Goal: Information Seeking & Learning: Learn about a topic

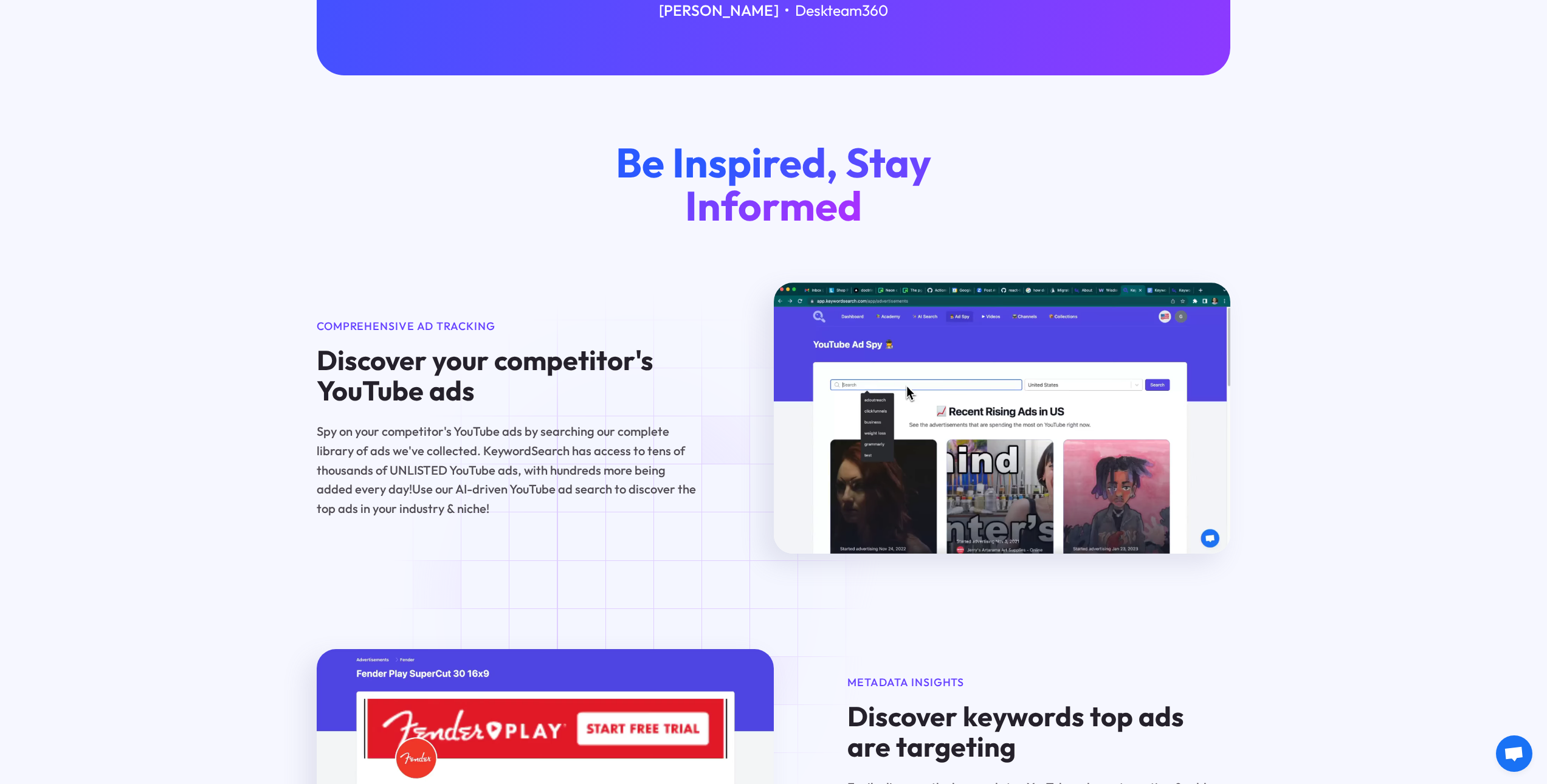
scroll to position [608, 0]
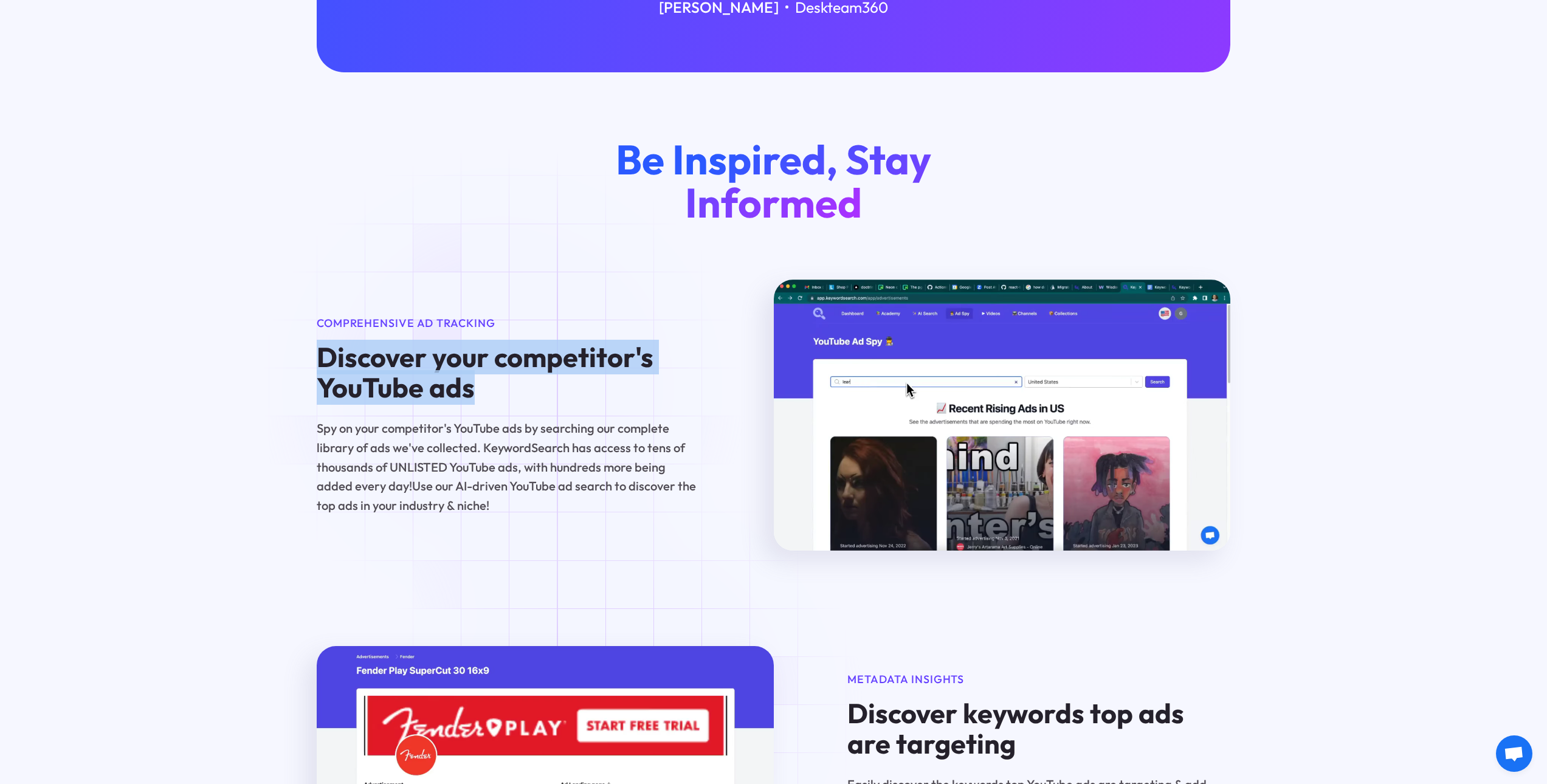
drag, startPoint x: 308, startPoint y: 351, endPoint x: 505, endPoint y: 392, distance: 201.2
click at [505, 392] on div "Be Inspired, Stay Informed Comprehensive Ad Tracking Discover your competitor's…" at bounding box center [774, 345] width 957 height 413
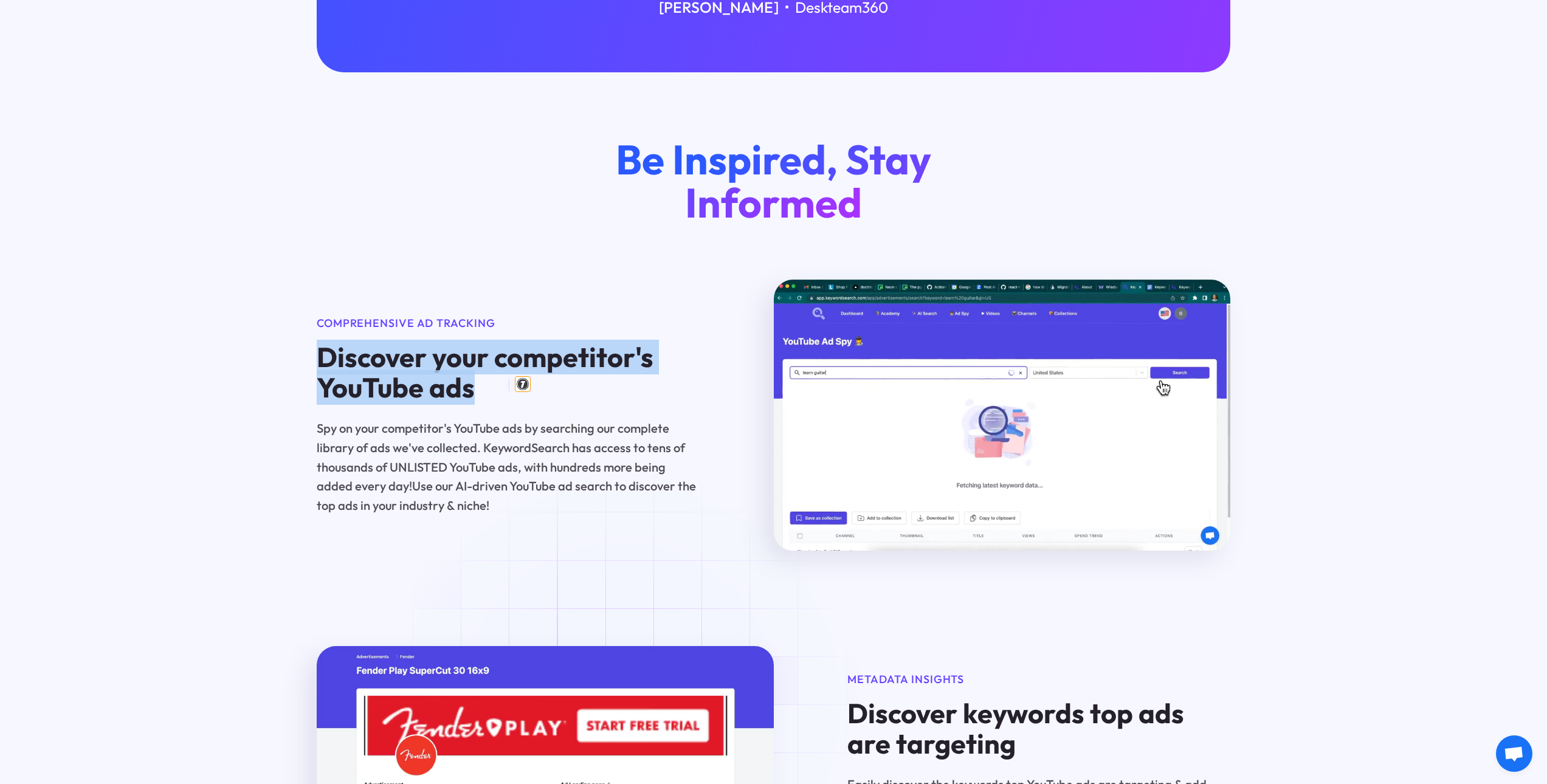
click at [524, 379] on img at bounding box center [522, 384] width 15 height 15
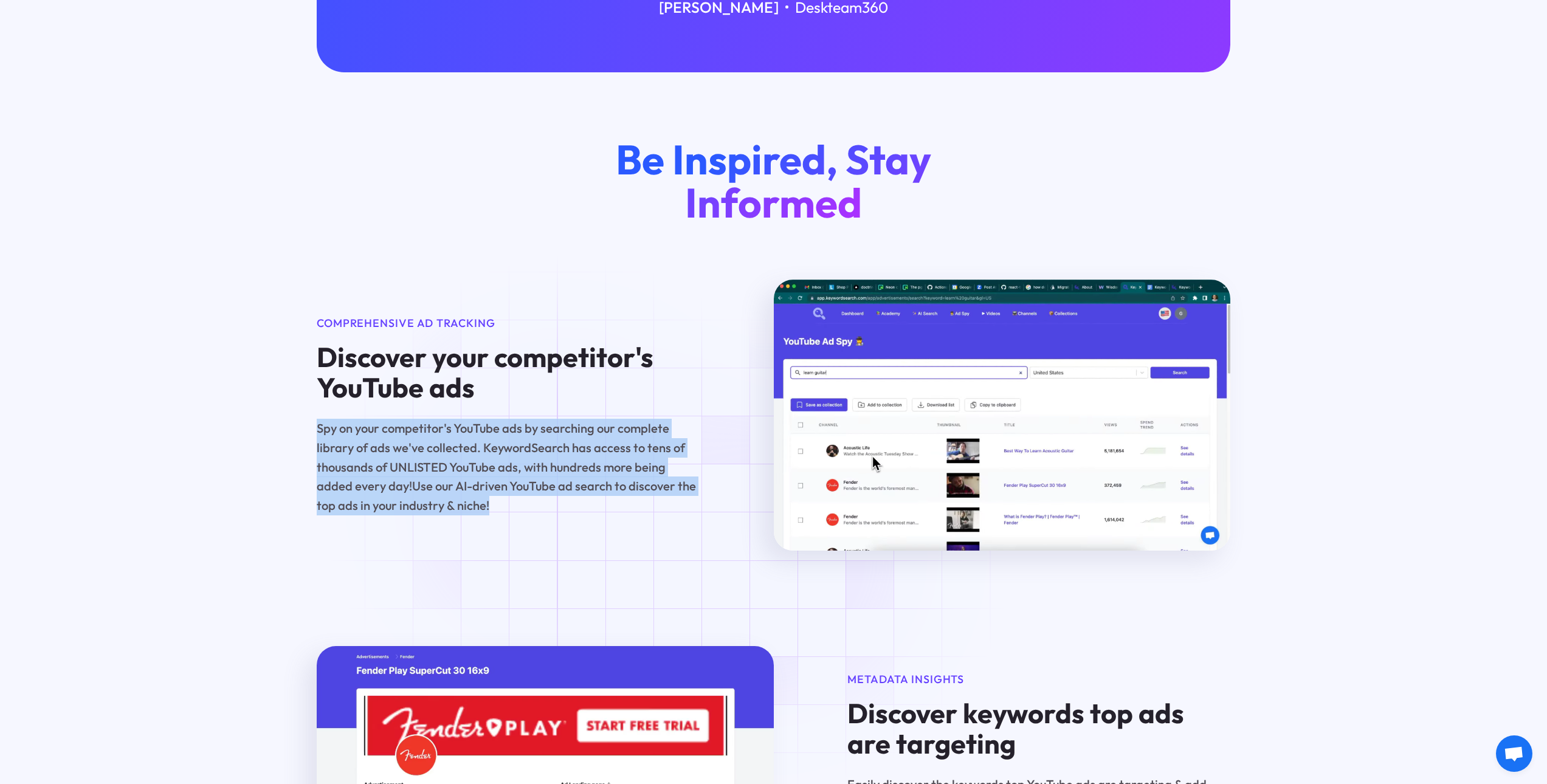
drag, startPoint x: 308, startPoint y: 423, endPoint x: 568, endPoint y: 504, distance: 272.3
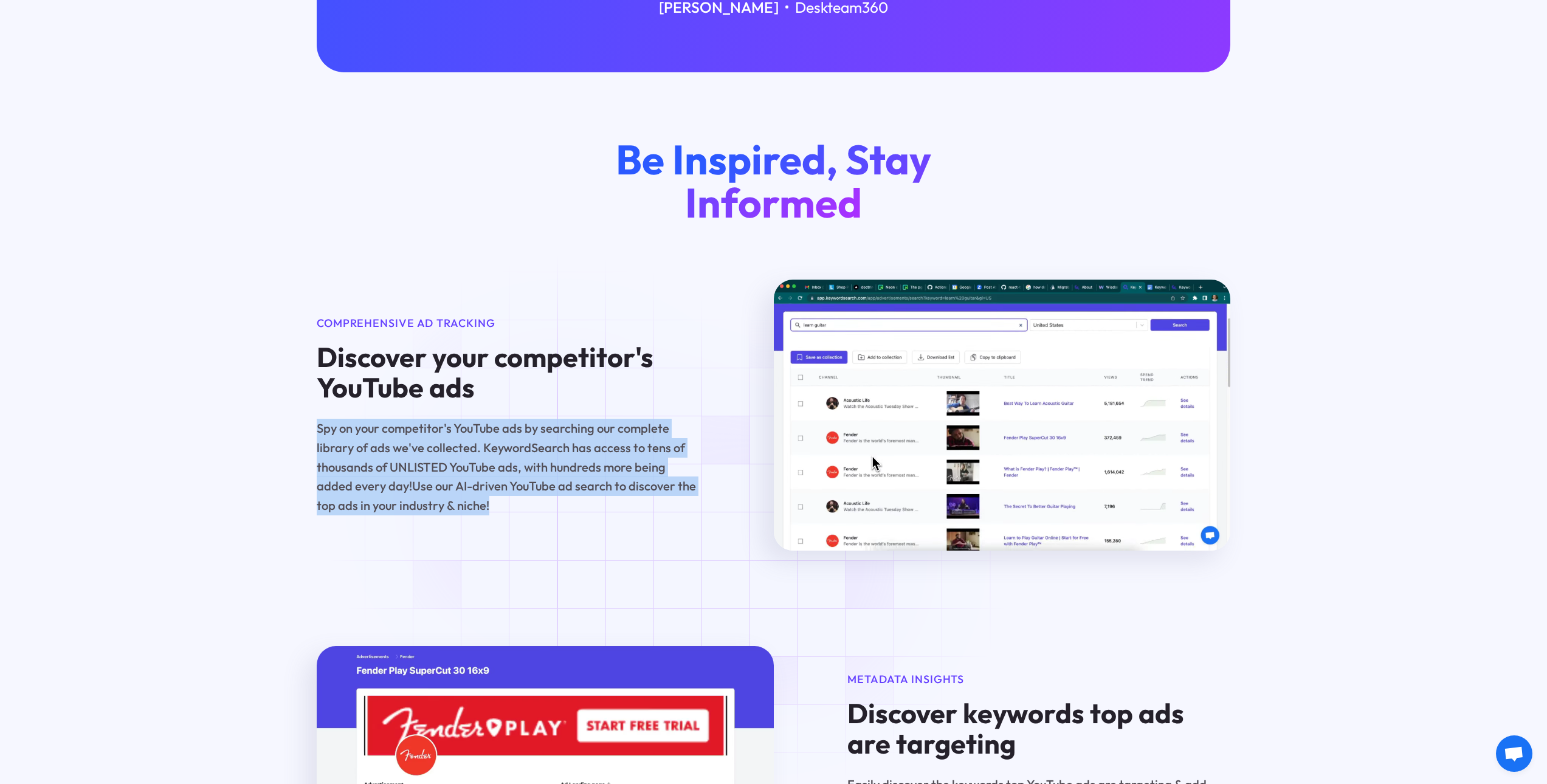
click at [568, 504] on div "Be Inspired, Stay Informed Comprehensive Ad Tracking Discover your competitor's…" at bounding box center [774, 345] width 957 height 413
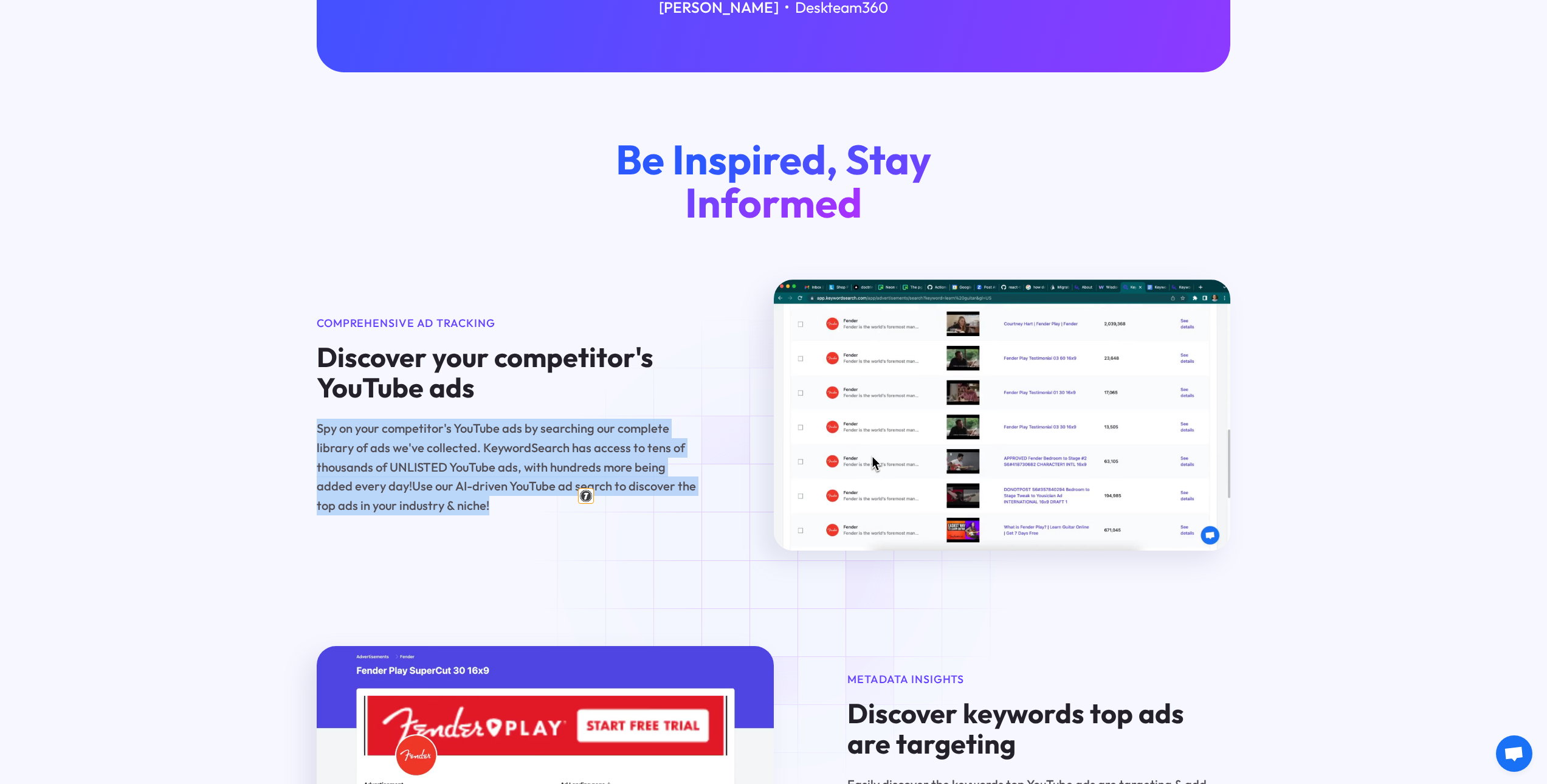
click at [585, 493] on img at bounding box center [586, 495] width 15 height 15
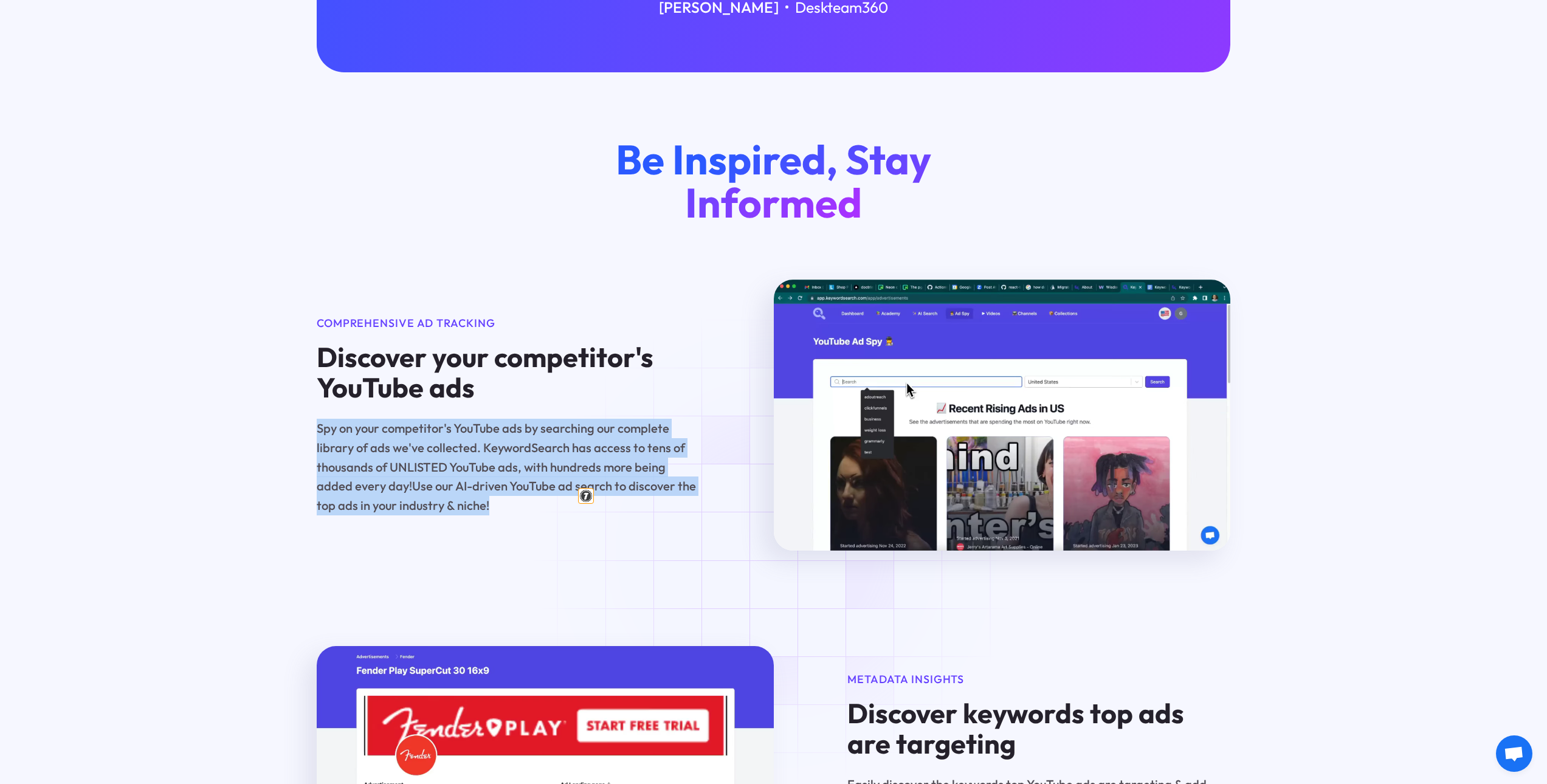
type textarea "Spy on your competitor's YouTube ads by searching our complete library of ads w…"
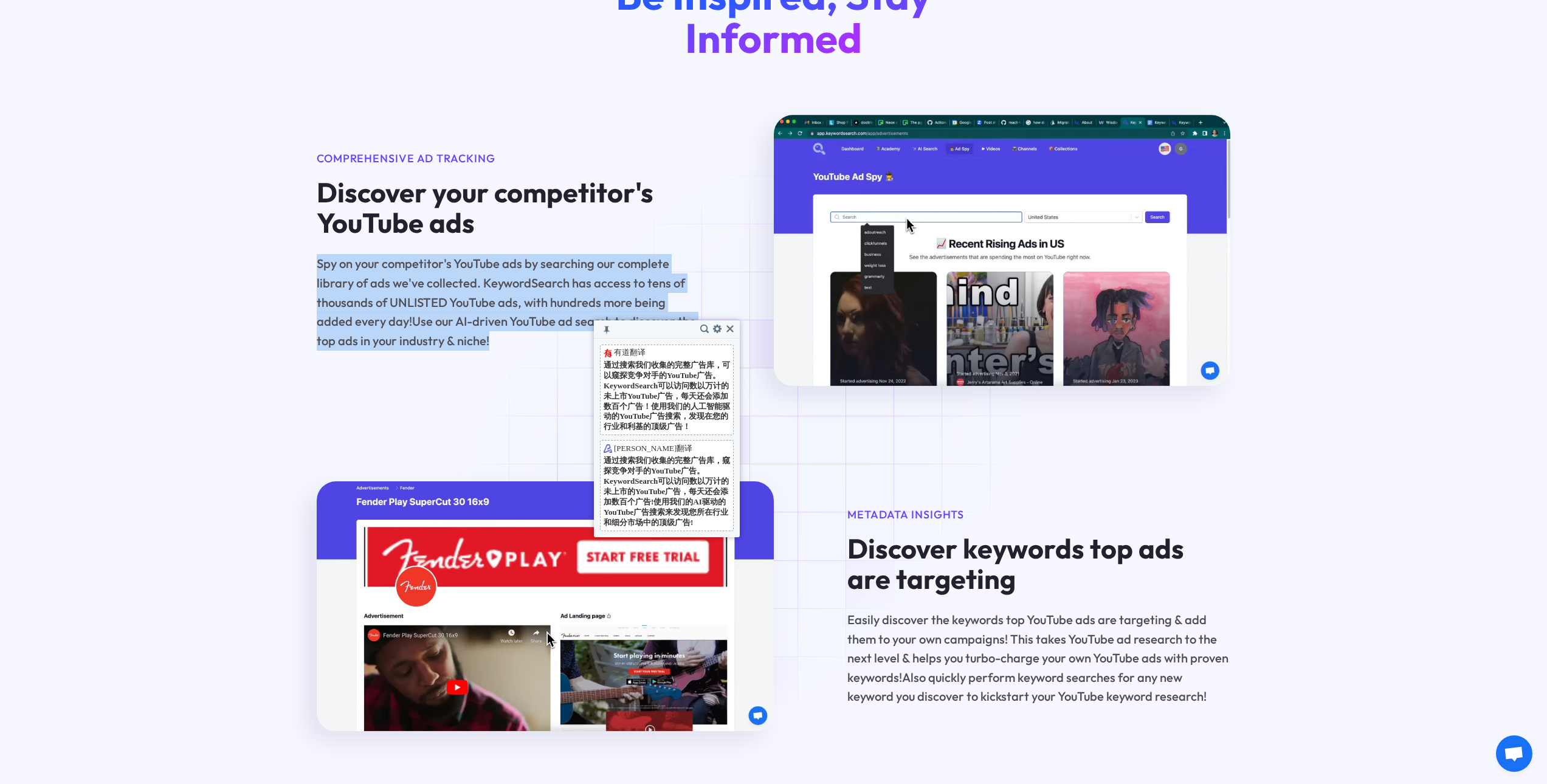
scroll to position [851, 0]
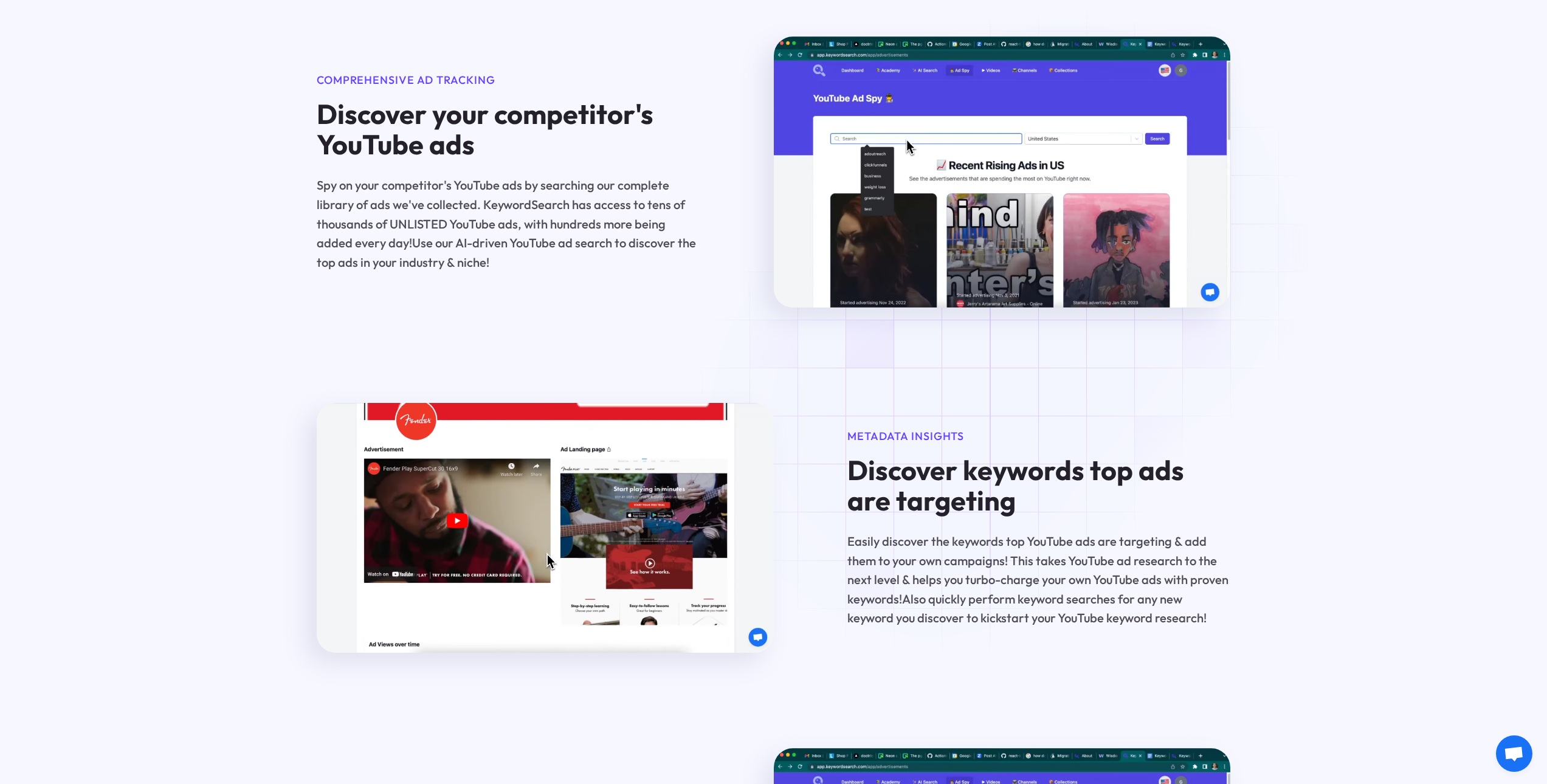
click at [936, 421] on div "Metadata insights Discover keywords top ads are targeting Easily discover the k…" at bounding box center [773, 528] width 914 height 250
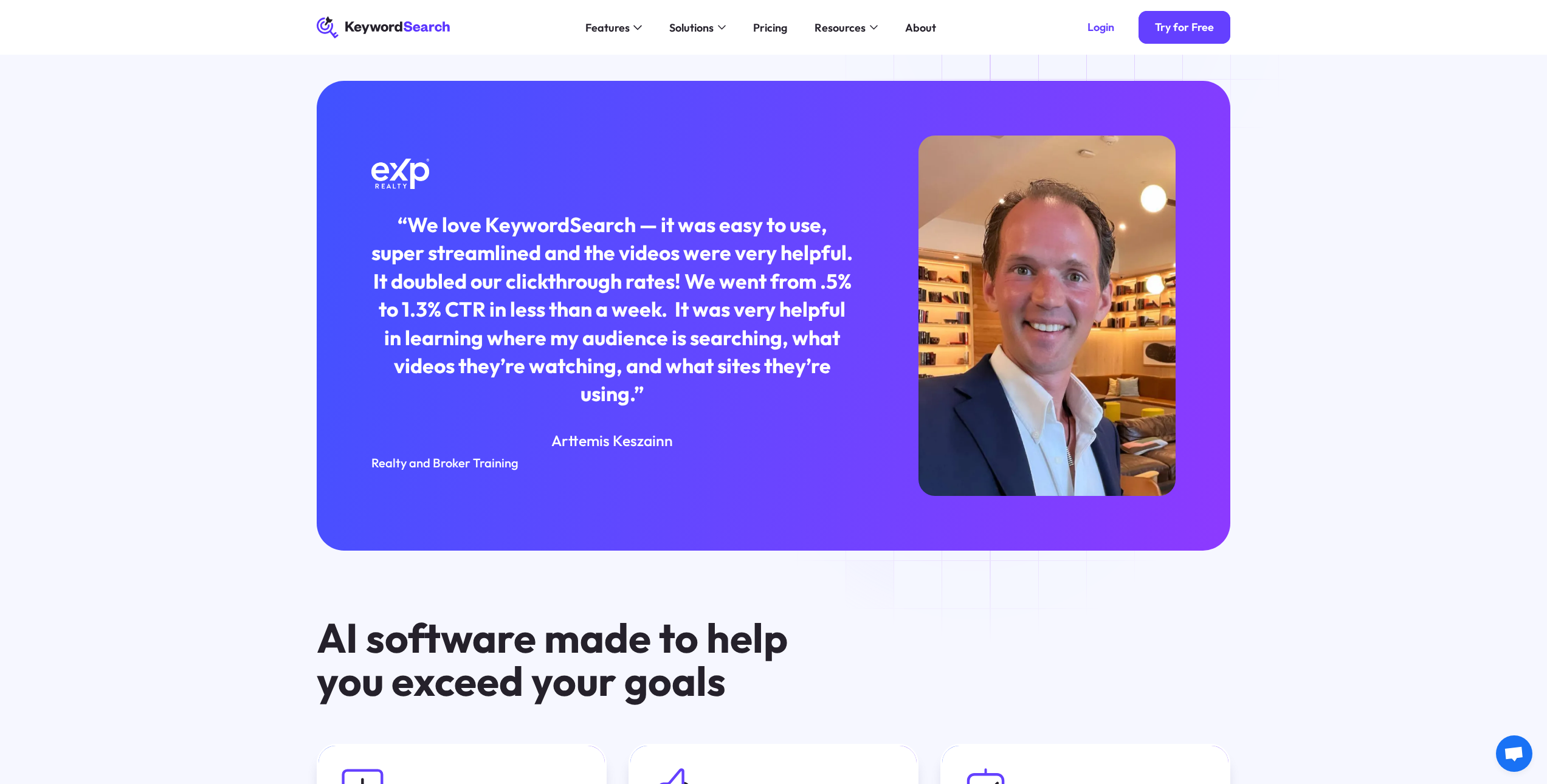
scroll to position [2644, 0]
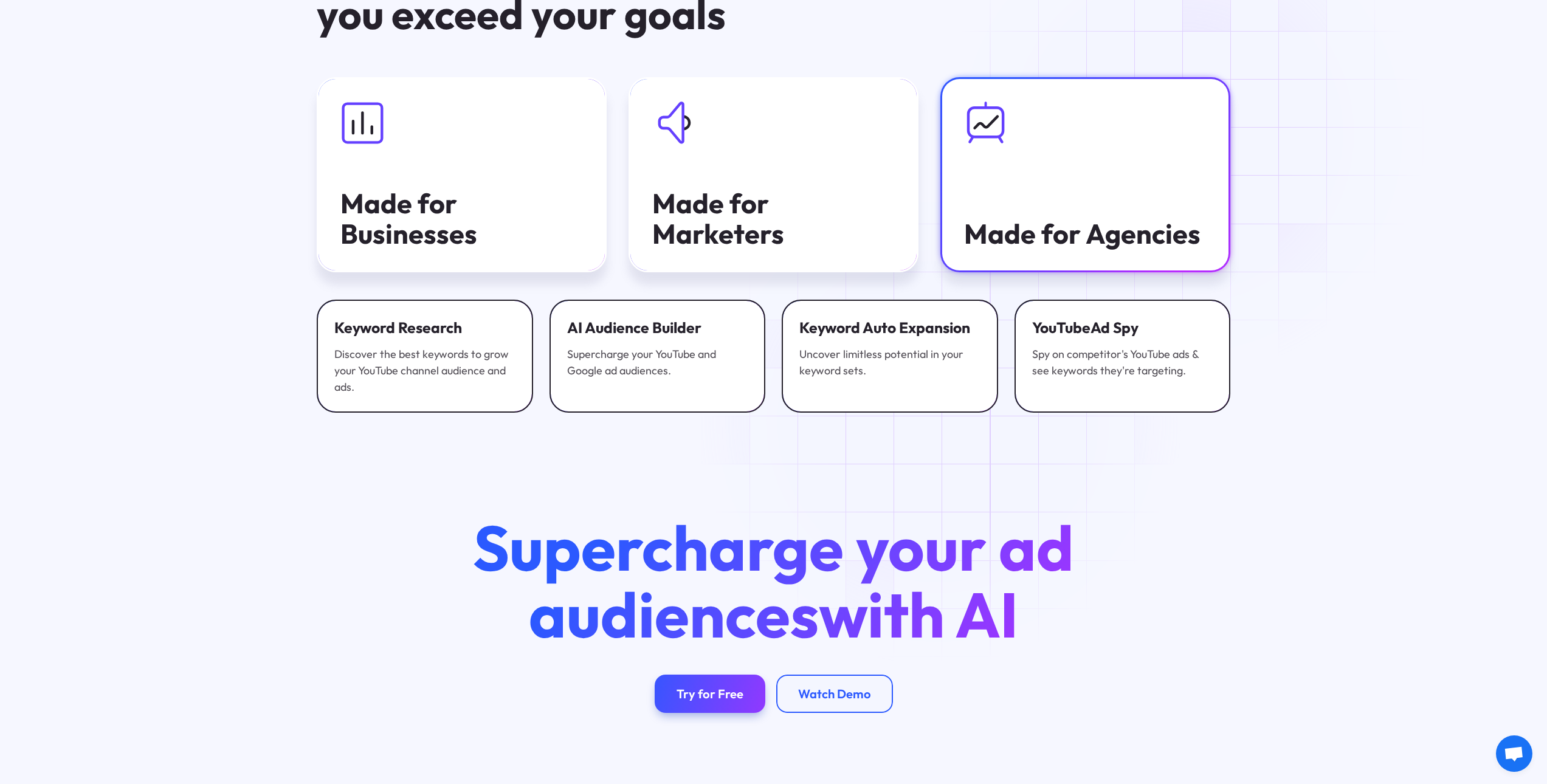
scroll to position [3616, 0]
